Goal: Information Seeking & Learning: Learn about a topic

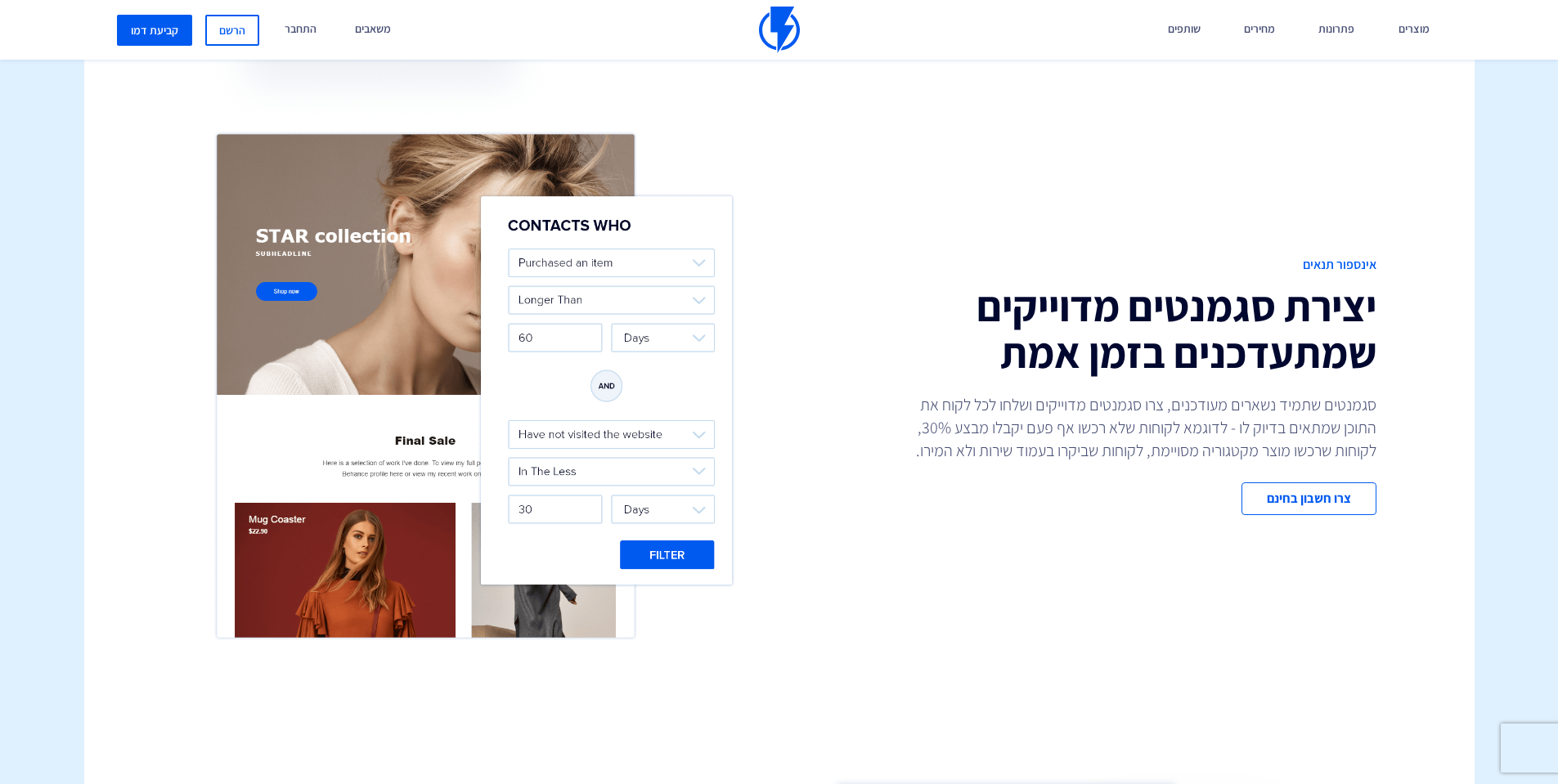
scroll to position [584, 0]
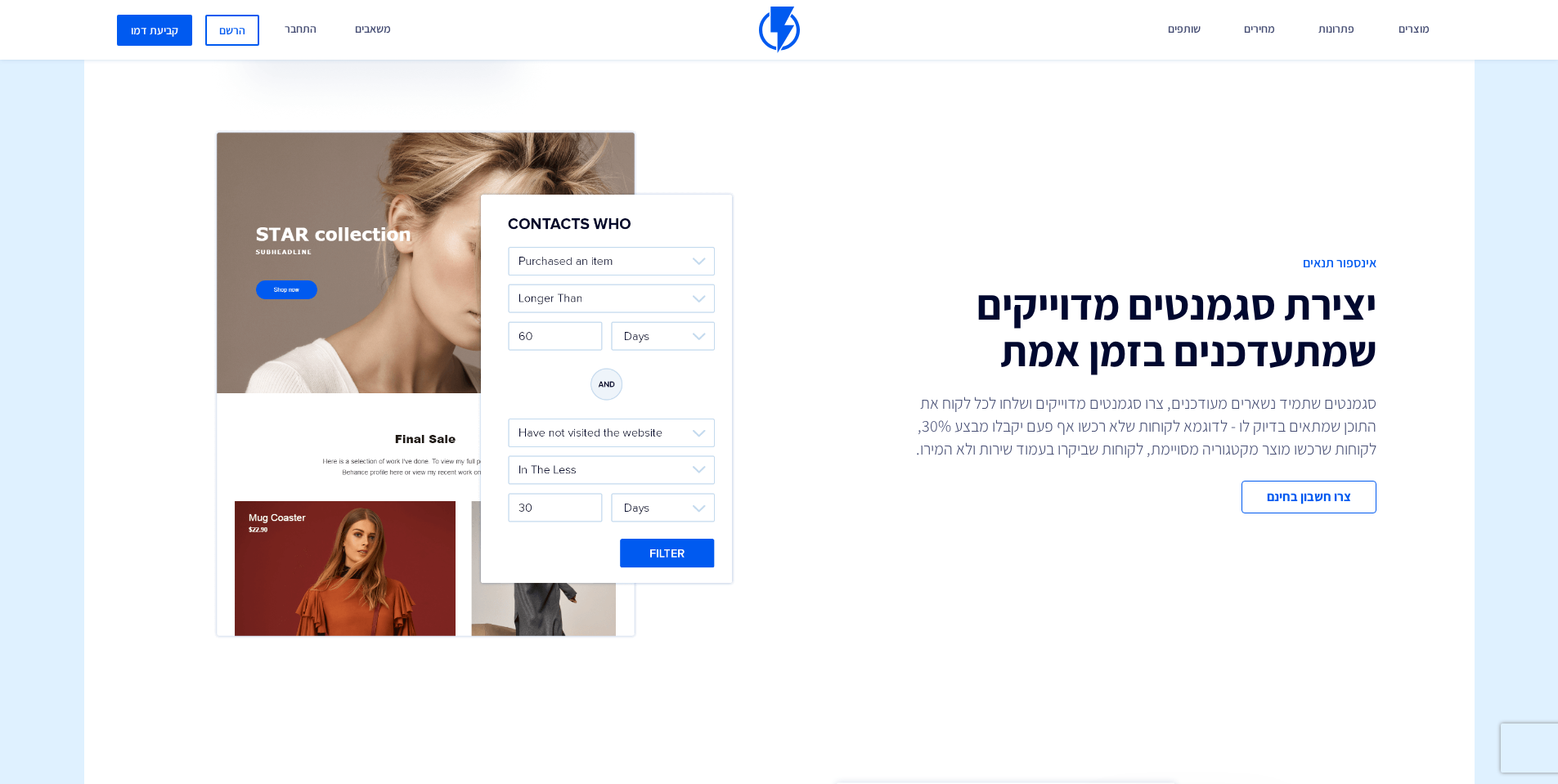
click at [434, 484] on img at bounding box center [475, 384] width 532 height 526
click at [658, 556] on img at bounding box center [475, 384] width 532 height 526
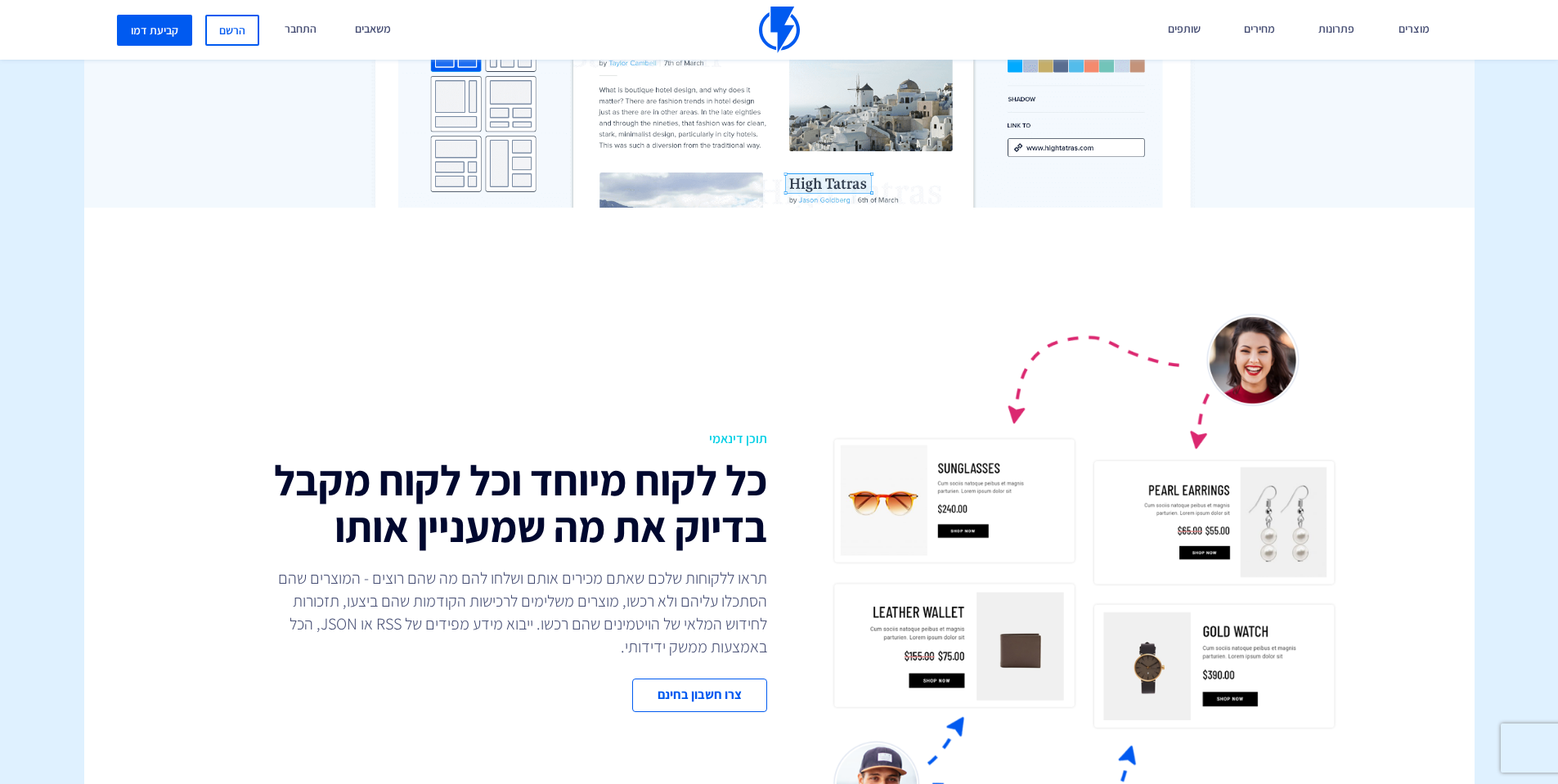
scroll to position [2792, 0]
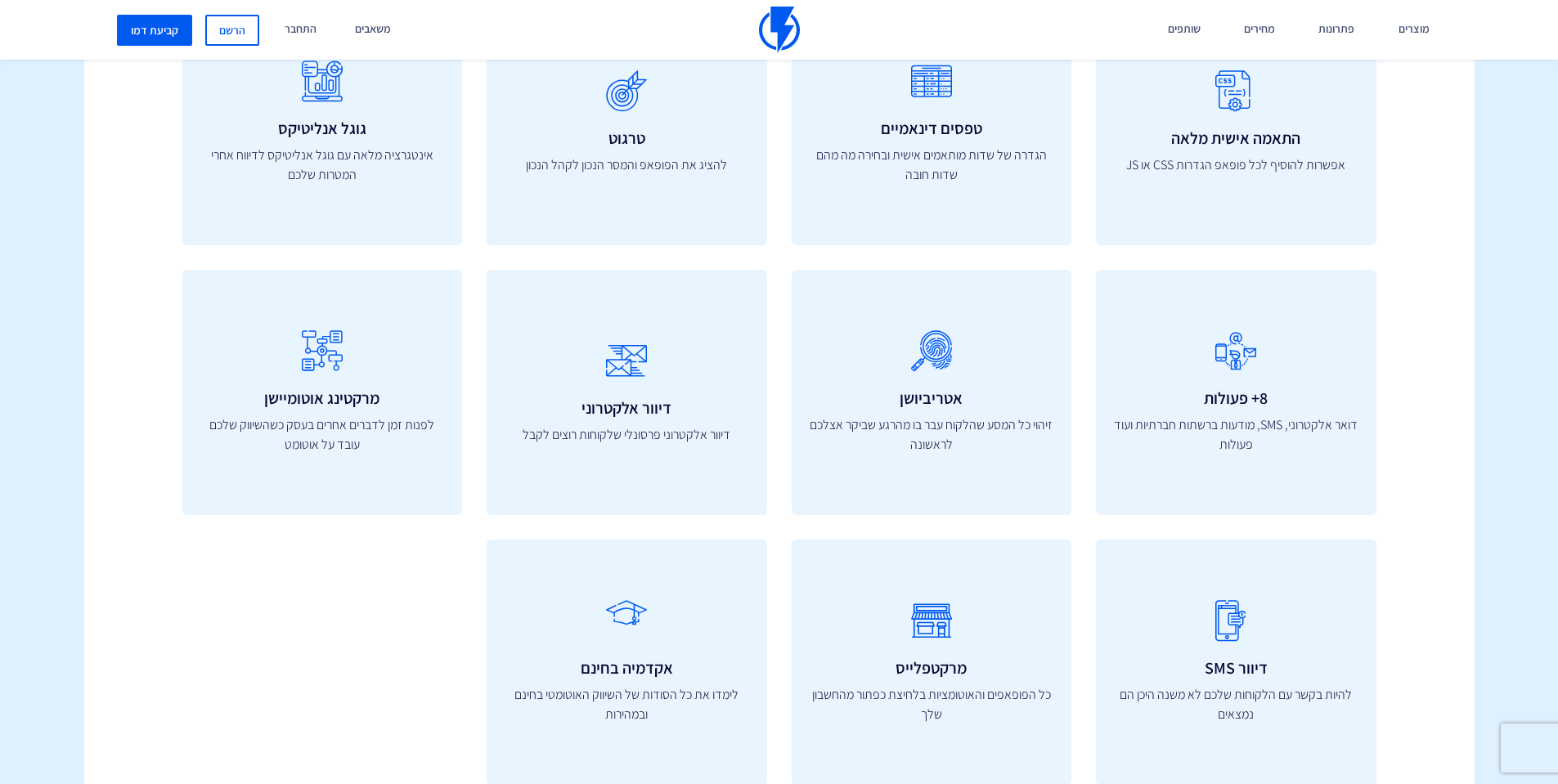
scroll to position [6016, 0]
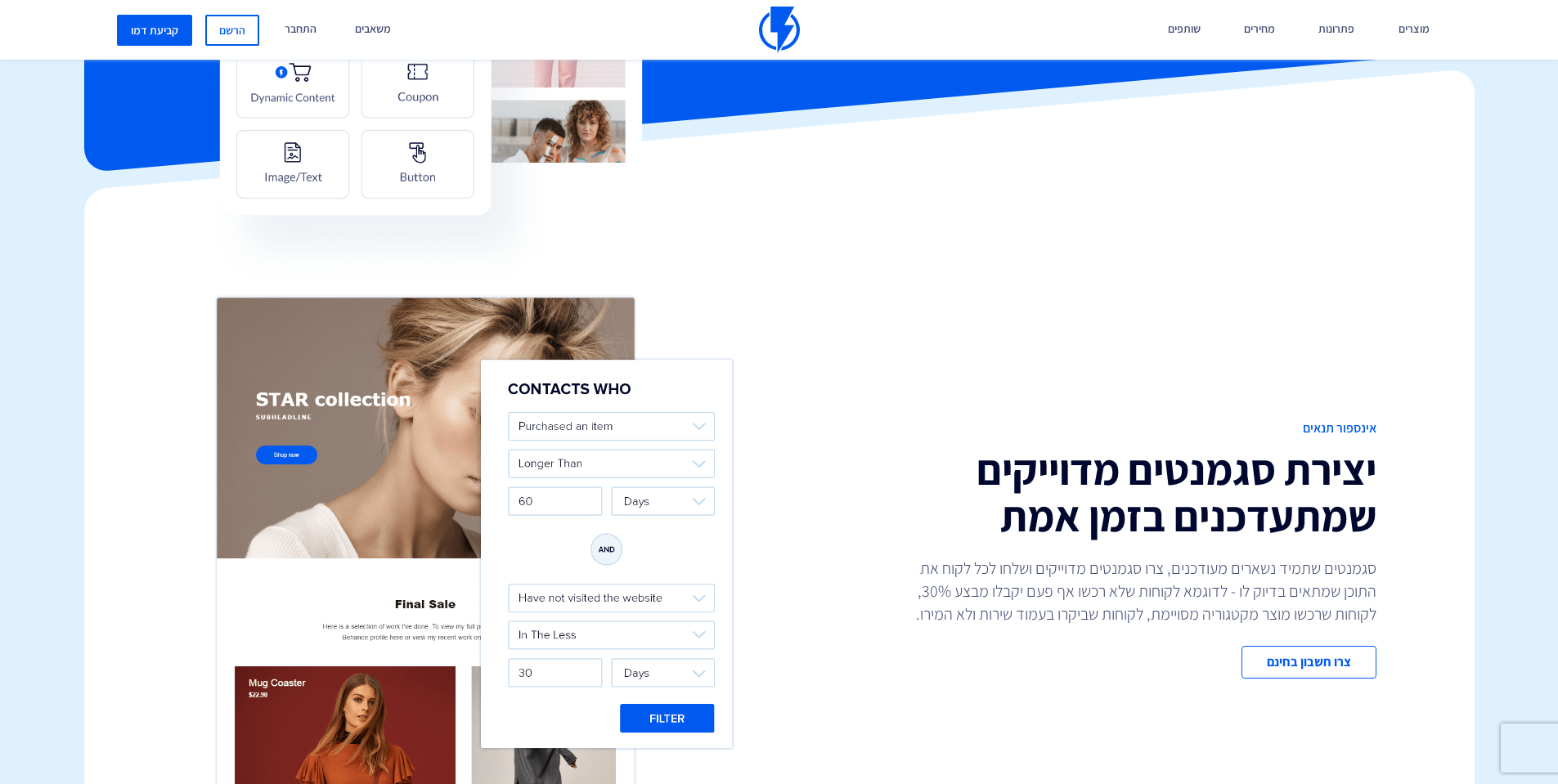
scroll to position [389, 0]
